Goal: Information Seeking & Learning: Learn about a topic

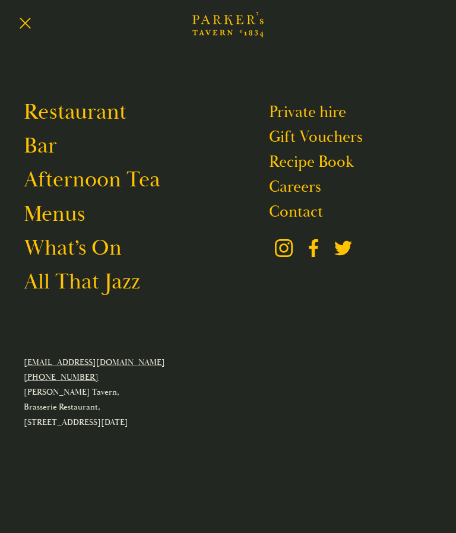
click at [103, 114] on link "Restaurant" at bounding box center [75, 112] width 103 height 27
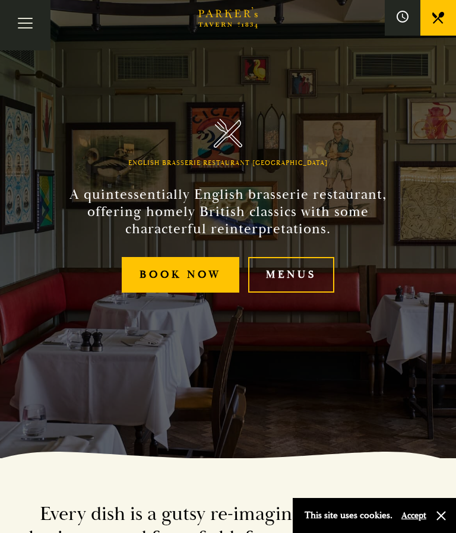
scroll to position [81, 0]
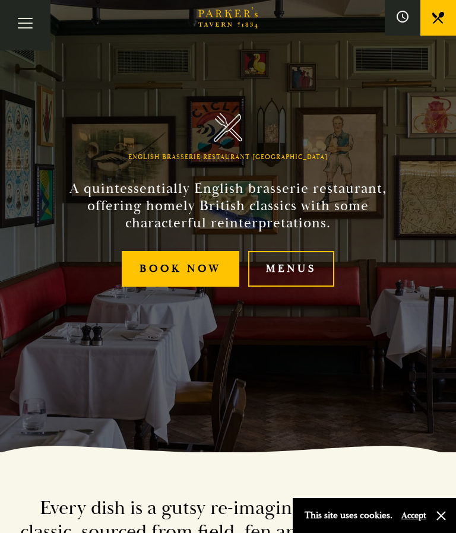
click at [307, 287] on link "Menus" at bounding box center [291, 269] width 86 height 36
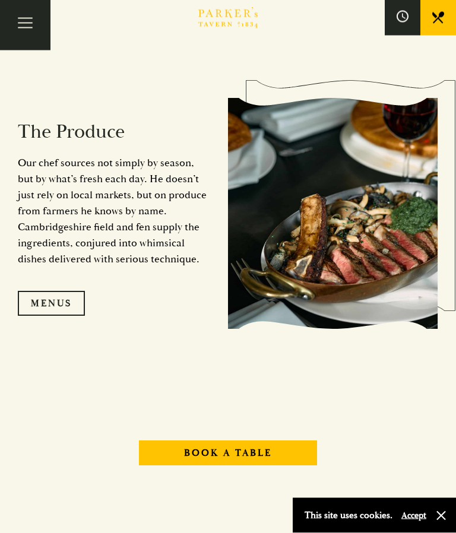
scroll to position [1007, 0]
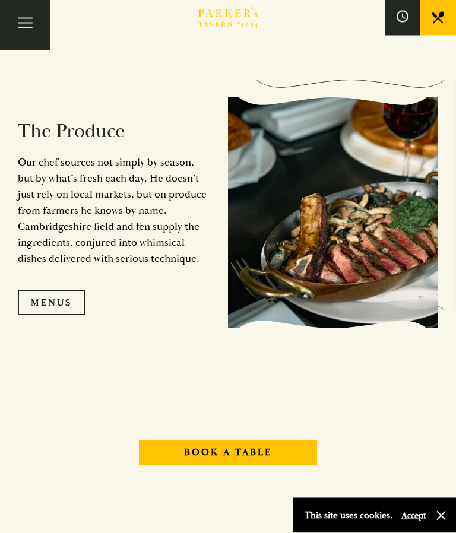
click at [64, 316] on link "Menus" at bounding box center [51, 303] width 67 height 25
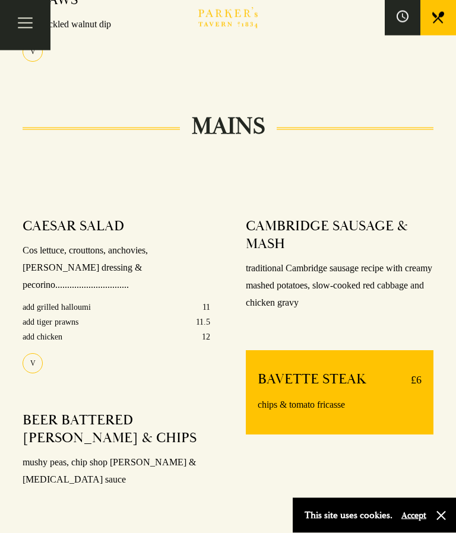
scroll to position [697, 0]
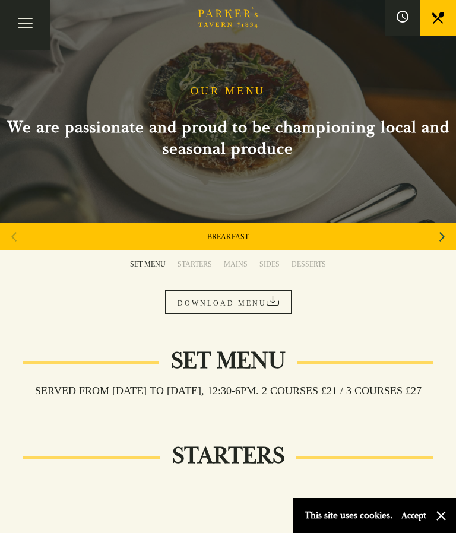
click at [243, 267] on div "MAINS" at bounding box center [236, 263] width 24 height 9
click at [246, 265] on div "MAINS" at bounding box center [236, 263] width 24 height 9
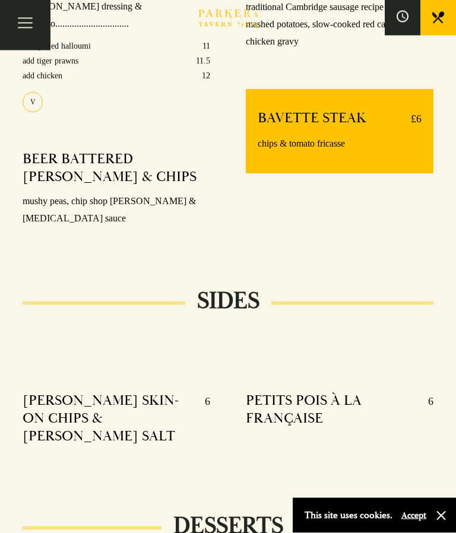
scroll to position [981, 0]
